Goal: Task Accomplishment & Management: Manage account settings

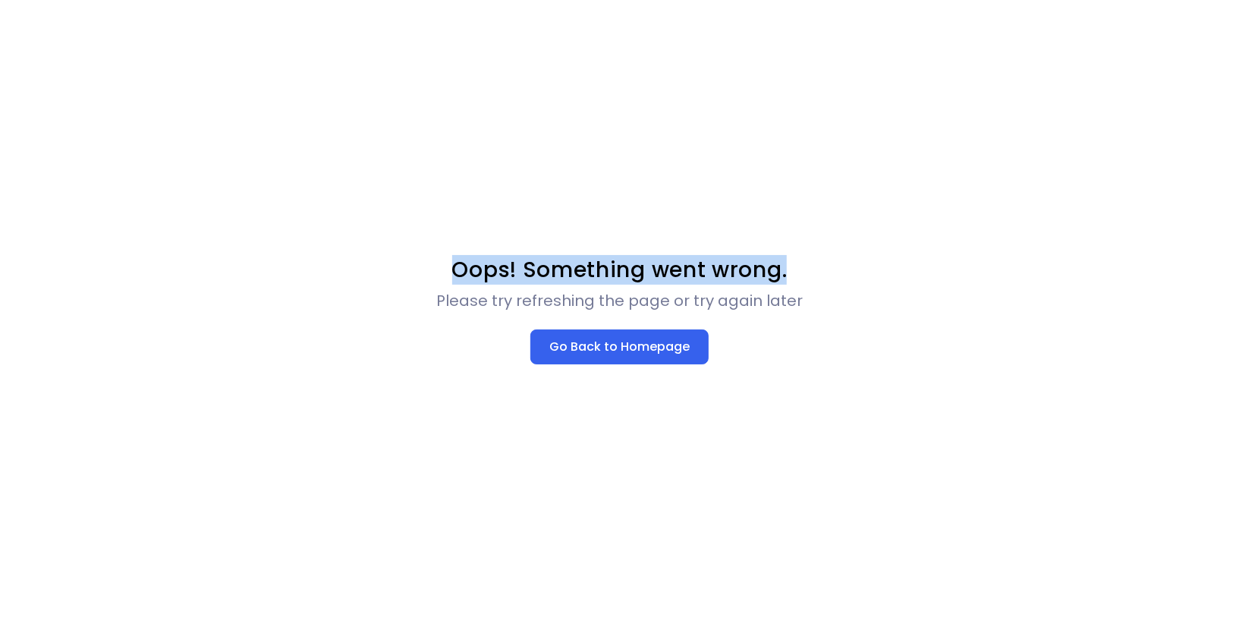
drag, startPoint x: 454, startPoint y: 273, endPoint x: 786, endPoint y: 266, distance: 331.6
click at [786, 266] on h2 "Oops! Something went wrong." at bounding box center [619, 269] width 335 height 27
click at [593, 247] on div "Oops! Something went wrong. Please try refreshing the page or try again later G…" at bounding box center [619, 310] width 1239 height 621
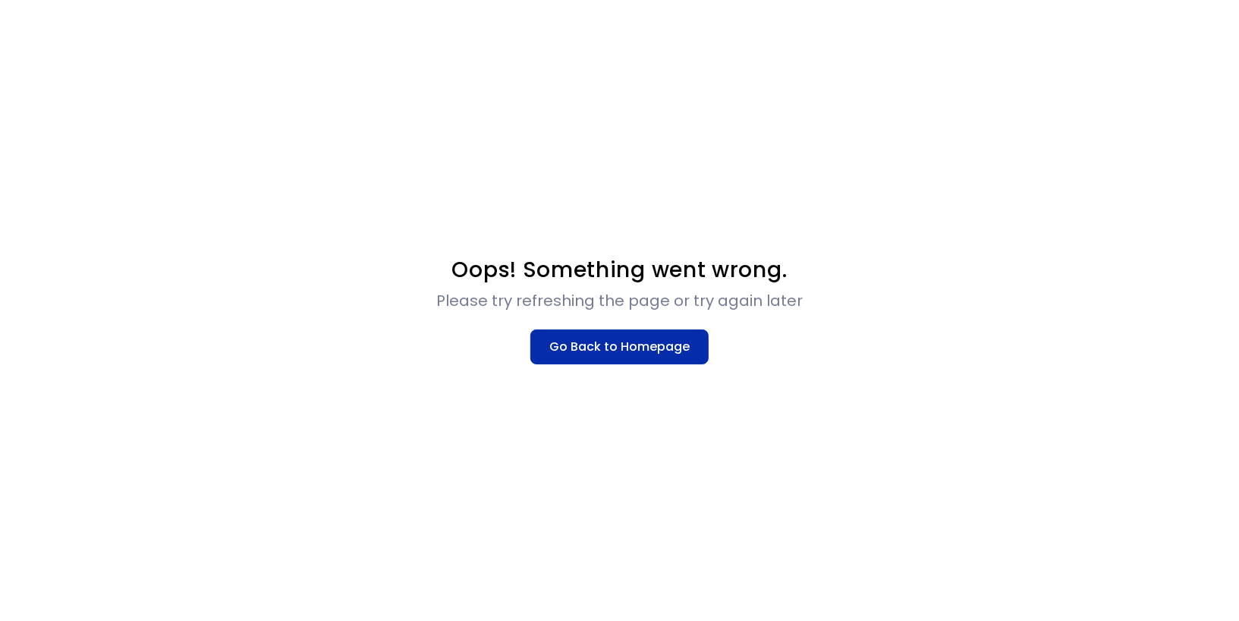
click at [595, 351] on button "Go Back to Homepage" at bounding box center [619, 346] width 178 height 35
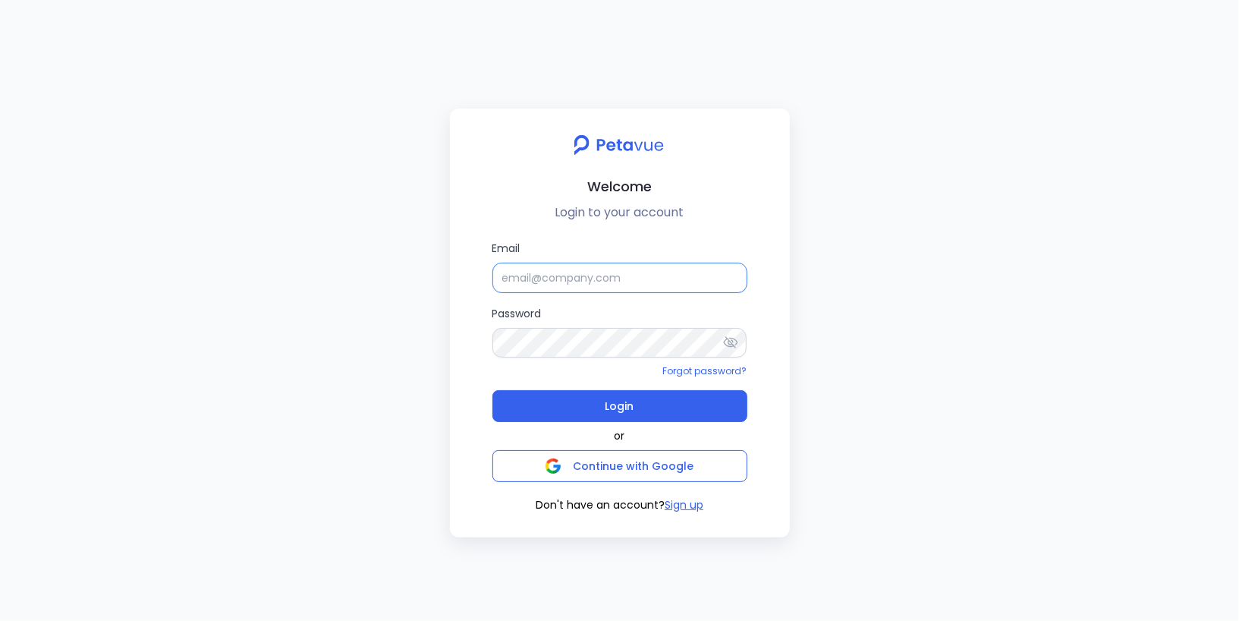
click at [539, 278] on input "Email" at bounding box center [619, 278] width 255 height 30
type input "[PERSON_NAME][EMAIL_ADDRESS][PERSON_NAME][DOMAIN_NAME]"
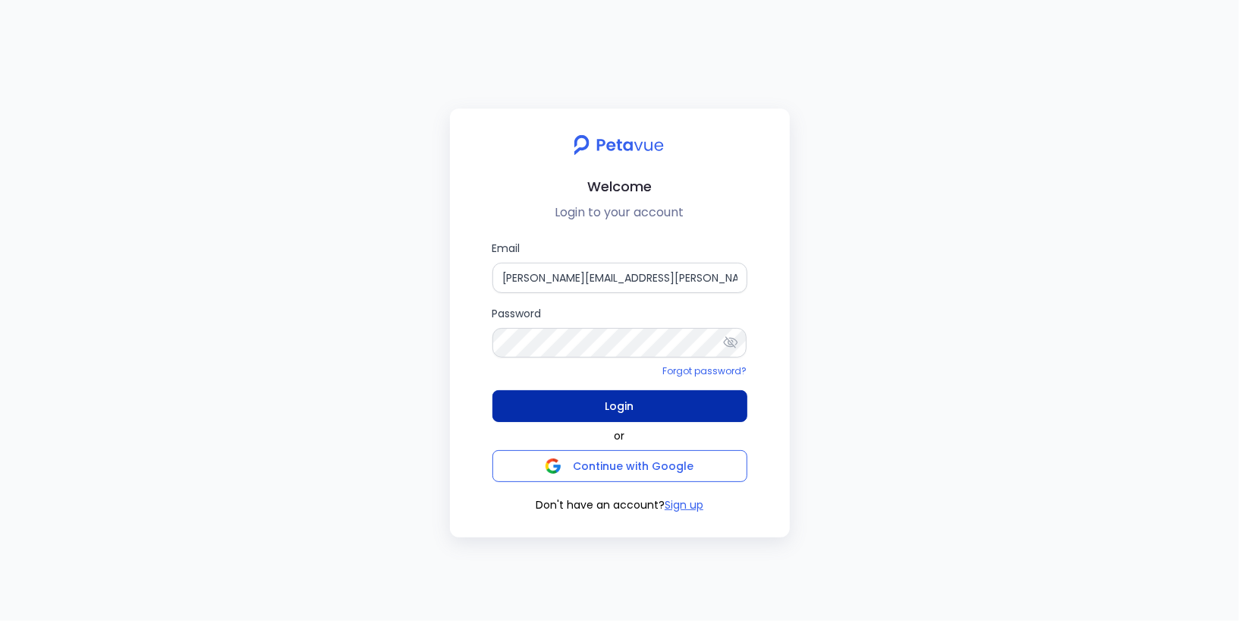
click at [571, 407] on button "Login" at bounding box center [619, 406] width 255 height 32
